Goal: Information Seeking & Learning: Learn about a topic

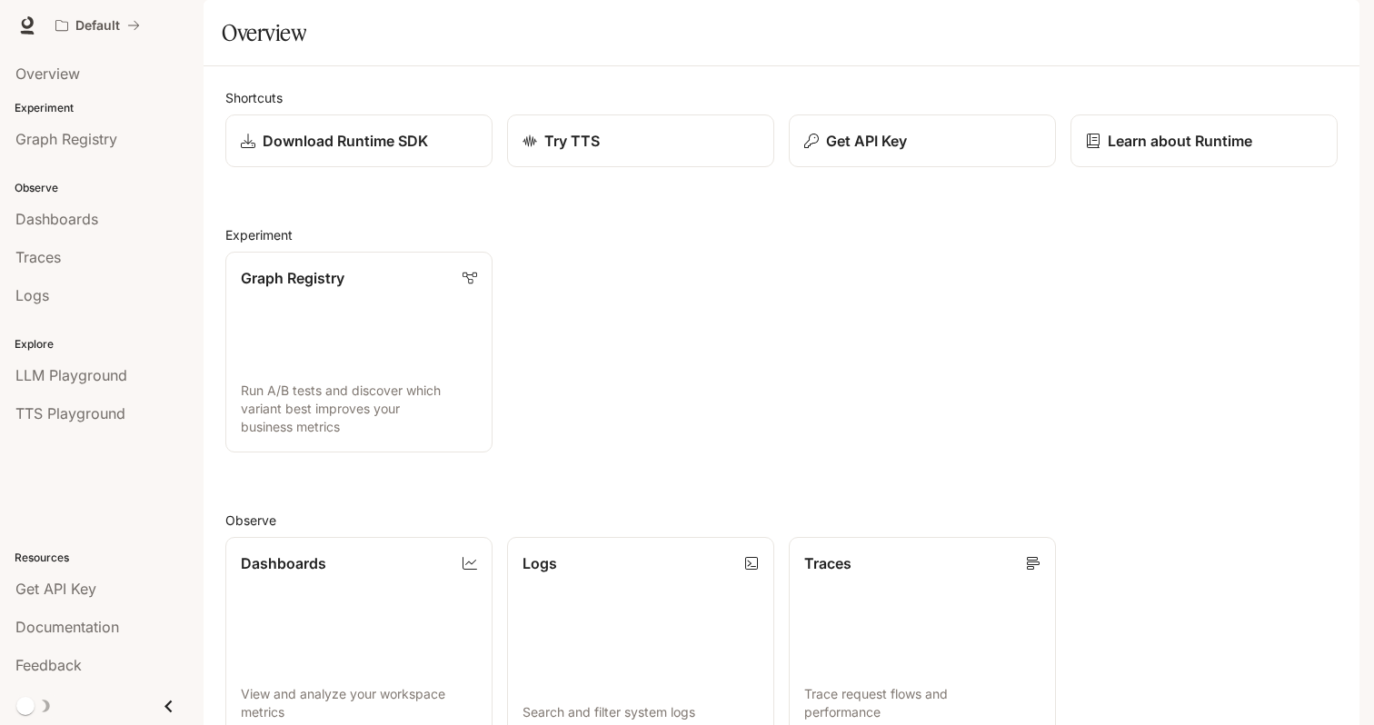
scroll to position [383, 0]
click at [113, 623] on span "Documentation" at bounding box center [67, 627] width 104 height 22
